Goal: Check status

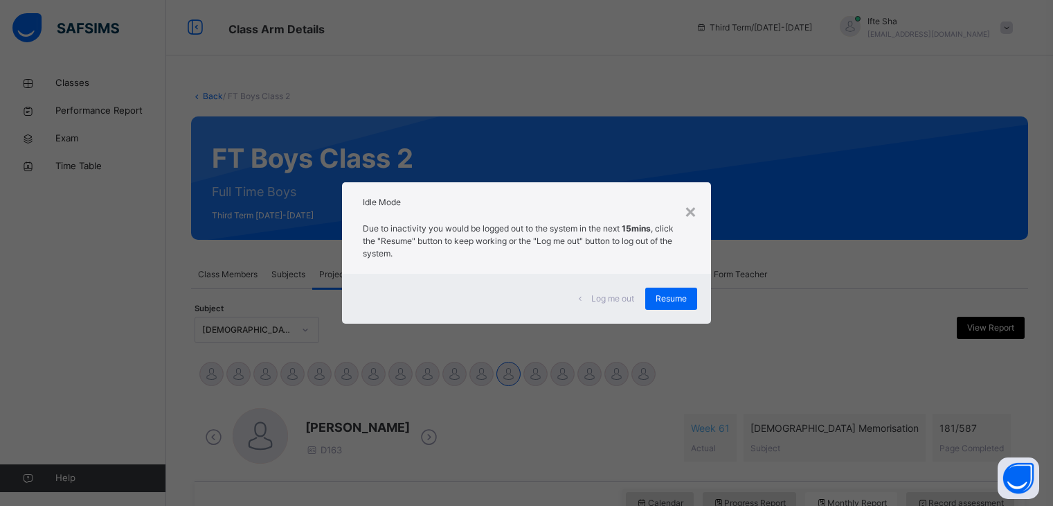
select select "****"
select select "*"
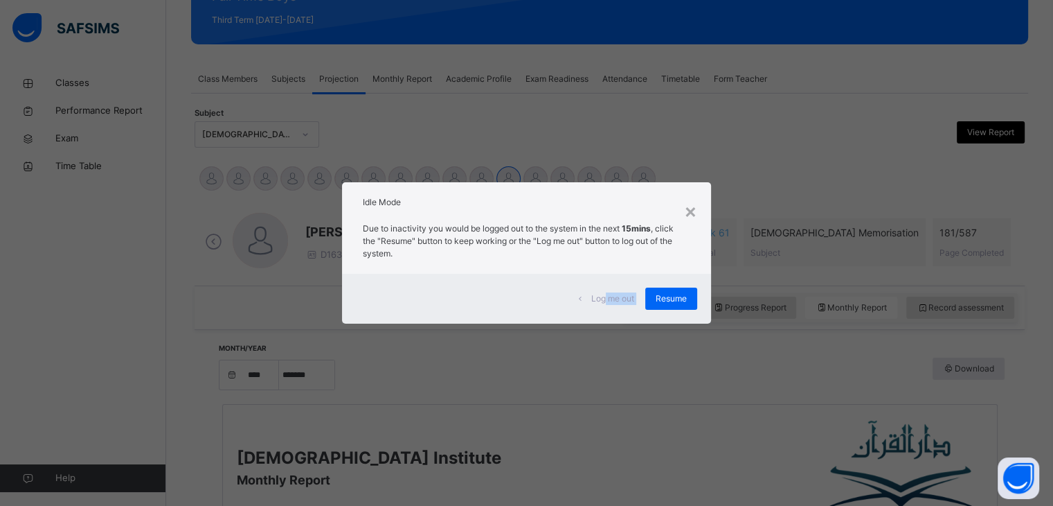
click at [598, 316] on div "Log me out Resume" at bounding box center [526, 299] width 368 height 50
drag, startPoint x: 599, startPoint y: 283, endPoint x: 562, endPoint y: 315, distance: 49.1
click at [564, 313] on div "Log me out Resume" at bounding box center [526, 299] width 368 height 50
drag, startPoint x: 692, startPoint y: 303, endPoint x: 584, endPoint y: 250, distance: 120.5
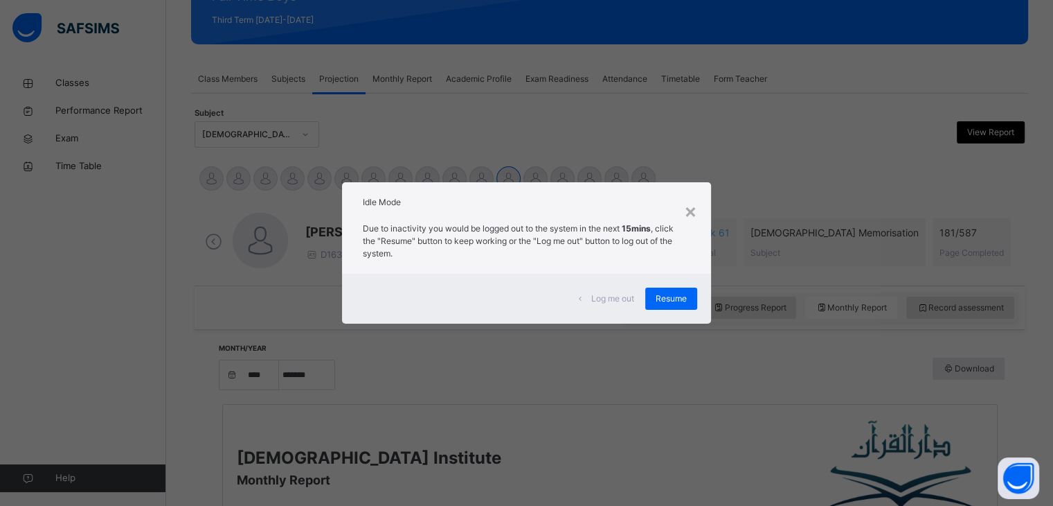
click at [690, 303] on div "Resume" at bounding box center [671, 298] width 52 height 22
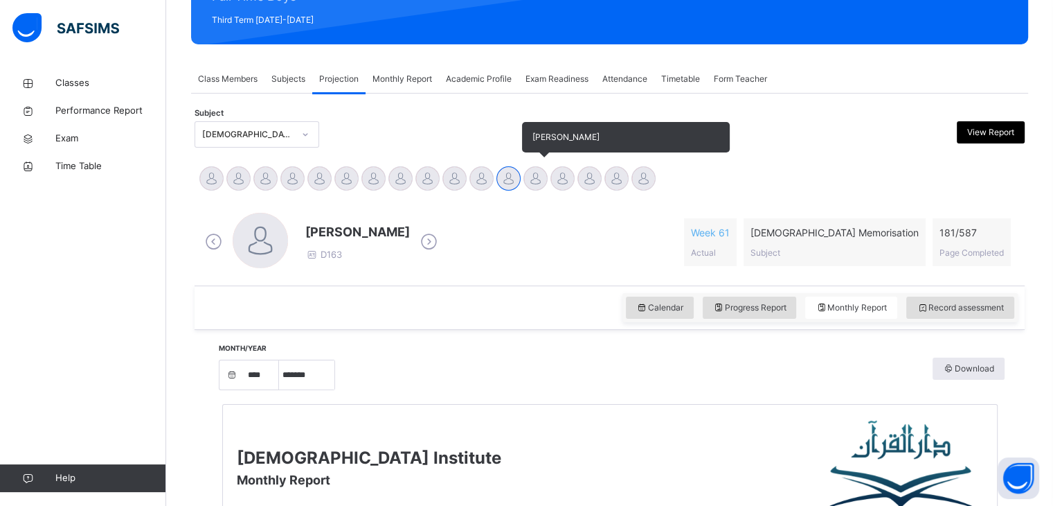
click at [530, 190] on div "[PERSON_NAME]" at bounding box center [535, 180] width 27 height 30
click at [532, 186] on div "[PERSON_NAME]" at bounding box center [535, 180] width 27 height 30
click at [537, 172] on div at bounding box center [536, 178] width 24 height 24
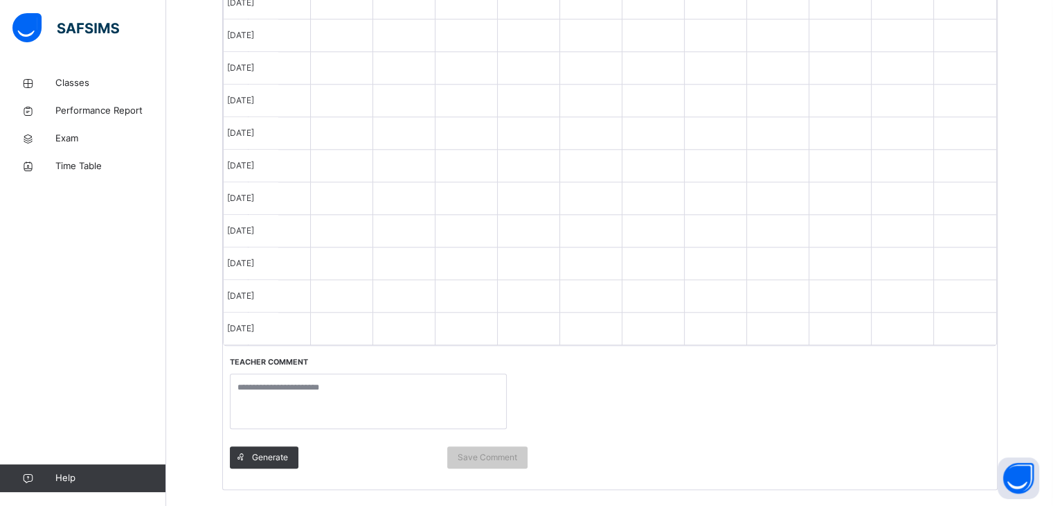
scroll to position [1554, 0]
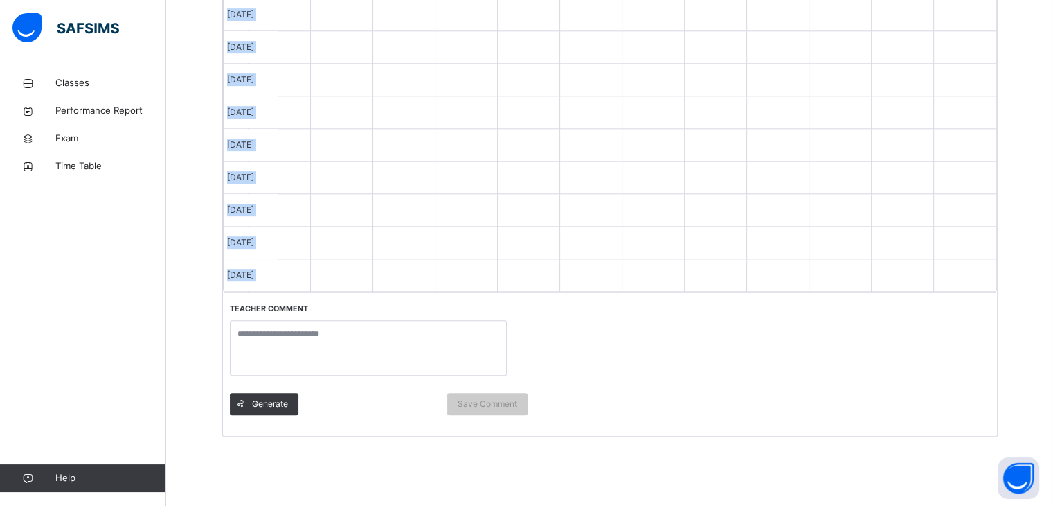
drag, startPoint x: 902, startPoint y: 278, endPoint x: 902, endPoint y: 242, distance: 36.0
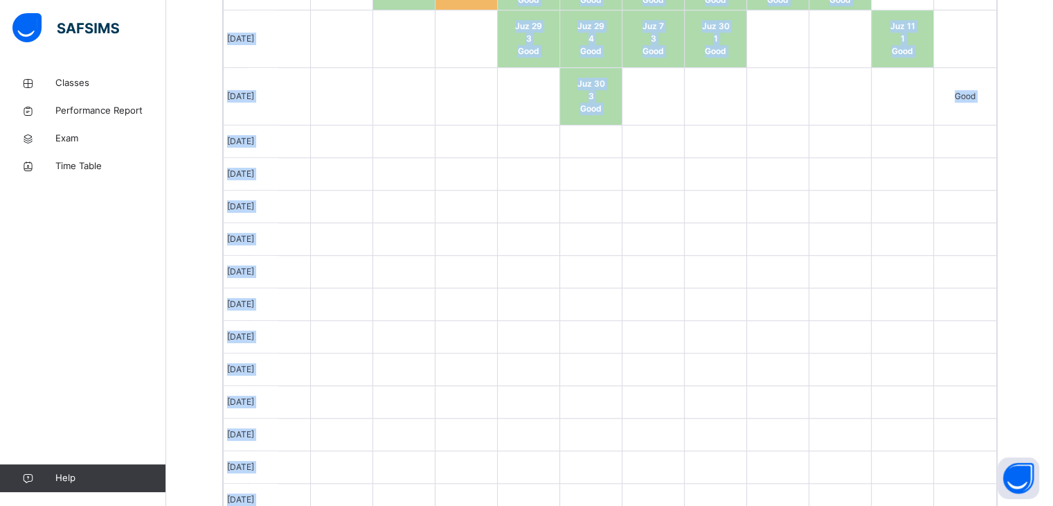
scroll to position [1053, 0]
